Goal: Task Accomplishment & Management: Manage account settings

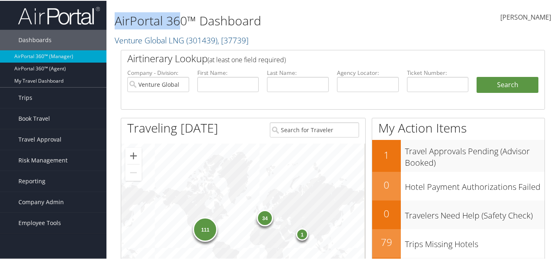
drag, startPoint x: 0, startPoint y: 0, endPoint x: 194, endPoint y: 29, distance: 196.4
click at [186, 27] on h1 "AirPortal 360™ Dashboard" at bounding box center [260, 19] width 291 height 17
click at [194, 29] on div "AirPortal 360™ Dashboard Venture Global LNG ( 301439 ) , [ 37739 ] Crocs Sweet …" at bounding box center [260, 25] width 291 height 42
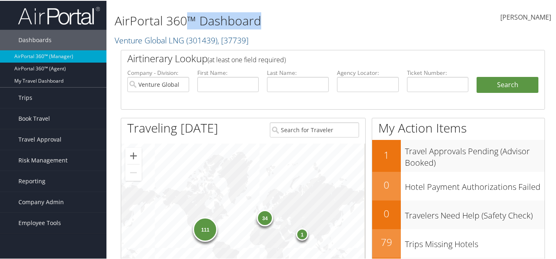
drag, startPoint x: 187, startPoint y: 18, endPoint x: 259, endPoint y: 24, distance: 71.5
click at [259, 24] on h1 "AirPortal 360™ Dashboard" at bounding box center [260, 19] width 291 height 17
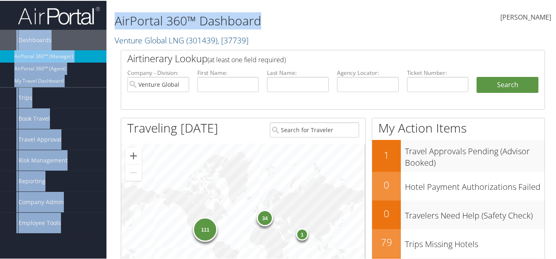
drag, startPoint x: 260, startPoint y: 24, endPoint x: 100, endPoint y: 15, distance: 160.5
click at [100, 15] on link at bounding box center [53, 14] width 107 height 20
click at [131, 14] on h1 "AirPortal 360™ Dashboard" at bounding box center [260, 19] width 291 height 17
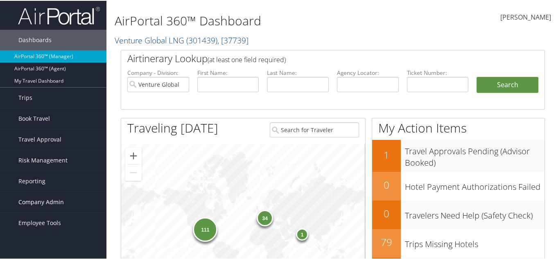
click at [67, 207] on link "Company Admin" at bounding box center [53, 201] width 107 height 20
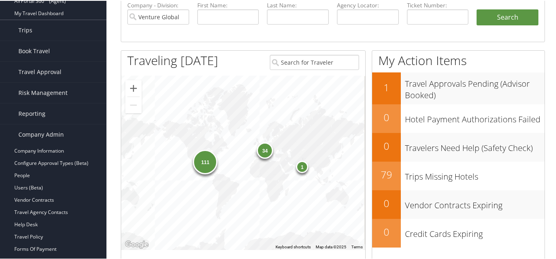
scroll to position [82, 0]
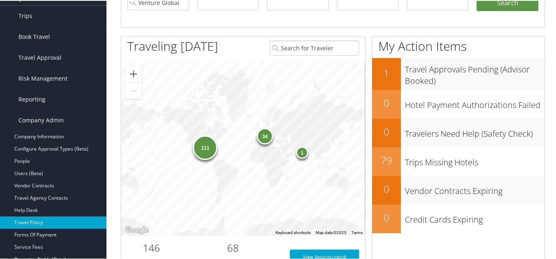
click at [59, 225] on link "Travel Policy" at bounding box center [53, 222] width 107 height 12
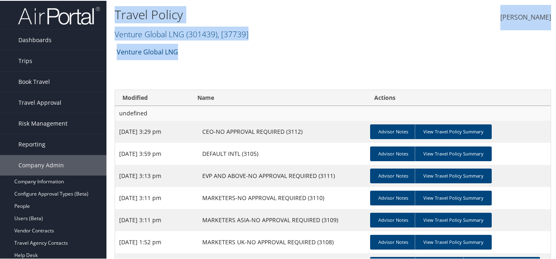
drag, startPoint x: 113, startPoint y: 6, endPoint x: 181, endPoint y: 52, distance: 81.8
click at [181, 52] on div "Travel Policy Venture Global LNG ( 301439 ) , [ 37739 ] Crocs Sweet Street Dess…" at bounding box center [333, 178] width 453 height 356
drag, startPoint x: 181, startPoint y: 52, endPoint x: 111, endPoint y: 0, distance: 86.8
click at [111, 0] on div "Travel Policy Venture Global LNG ( 301439 ) , [ 37739 ] Crocs Sweet Street Dess…" at bounding box center [333, 178] width 453 height 356
click at [254, 29] on h2 "Venture Global LNG ( 301439 ) , [ 37739 ]" at bounding box center [260, 33] width 291 height 14
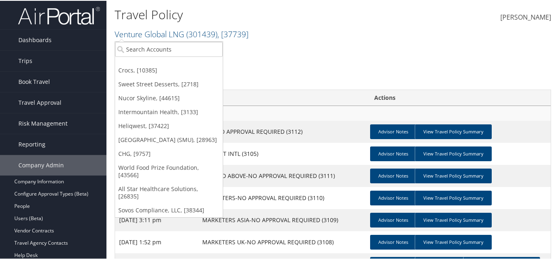
click at [114, 2] on div "Travel Policy Venture Global LNG ( 301439 ) , [ 37739 ] Crocs Sweet Street Dess…" at bounding box center [333, 21] width 453 height 43
